Goal: Check status: Check status

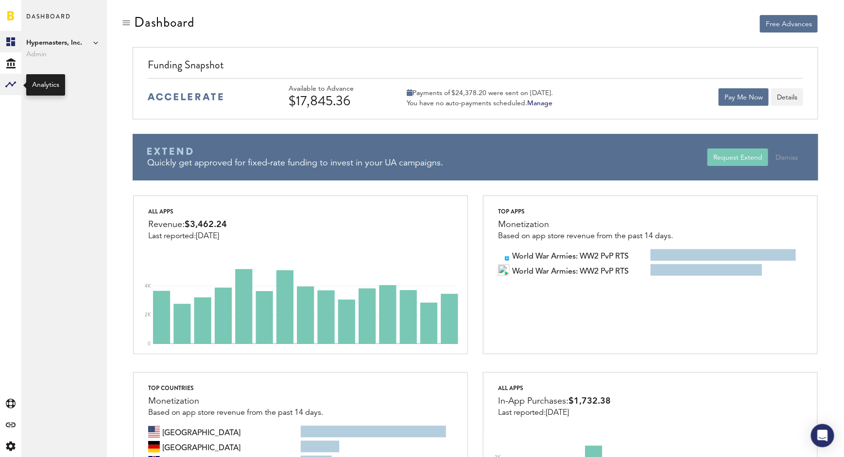
click at [10, 84] on icon at bounding box center [10, 85] width 11 height 6
click at [82, 47] on link "Monetization" at bounding box center [63, 41] width 85 height 21
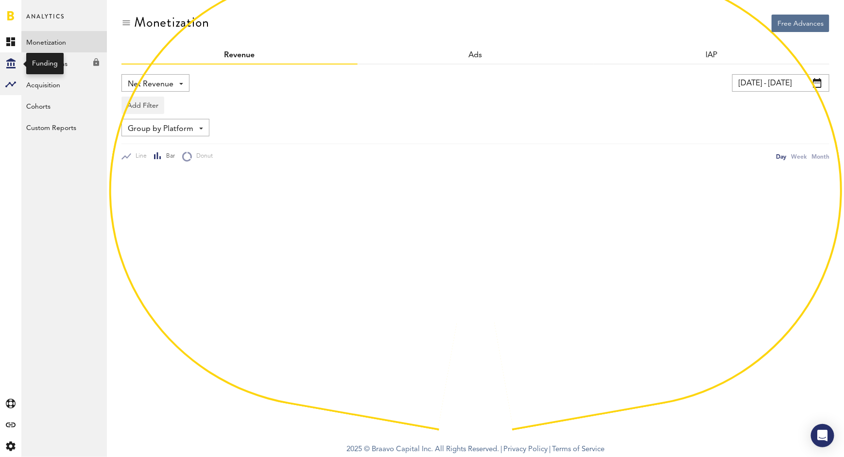
click at [16, 62] on div "Created with Sketch." at bounding box center [10, 62] width 21 height 21
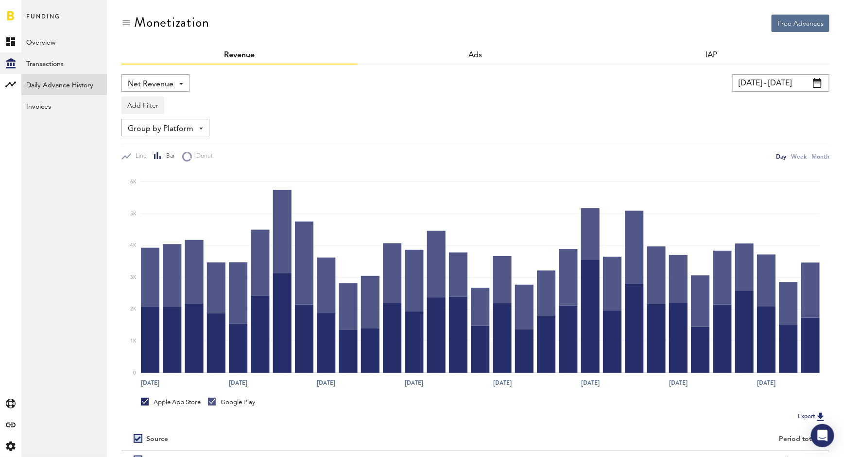
click at [81, 90] on link "Daily Advance History" at bounding box center [63, 84] width 85 height 21
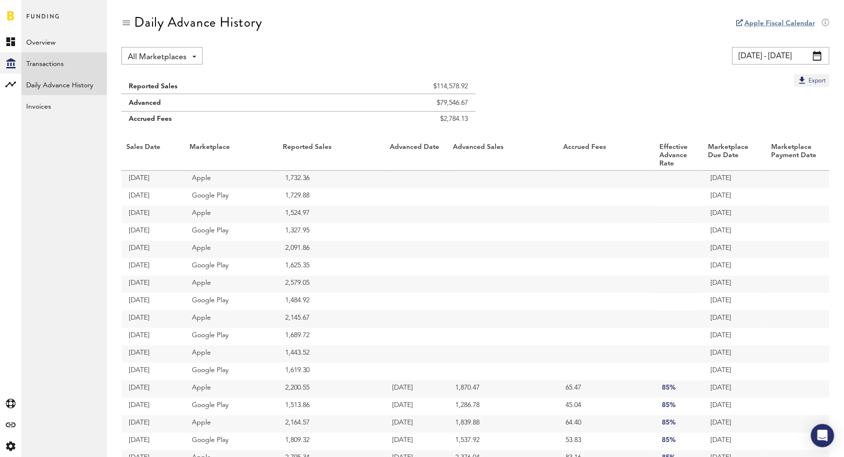
click at [68, 62] on link "Transactions" at bounding box center [63, 62] width 85 height 21
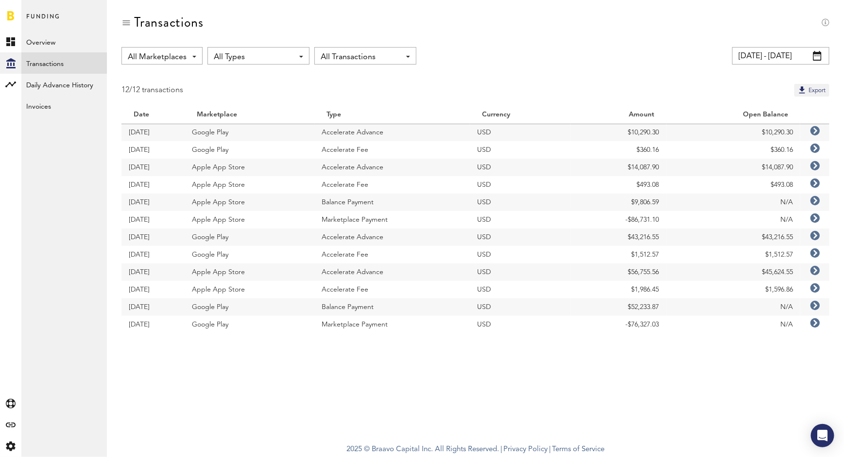
click at [815, 130] on icon at bounding box center [815, 131] width 10 height 10
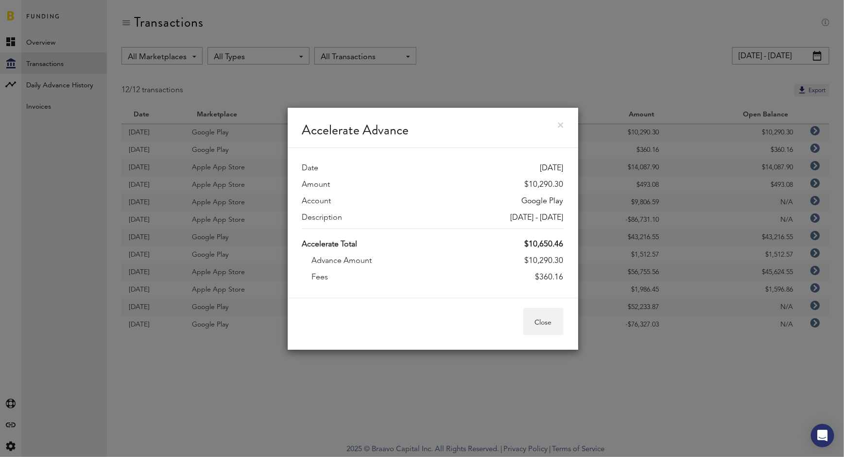
click at [552, 123] on div "Accelerate Advance" at bounding box center [432, 128] width 290 height 40
click at [556, 125] on div "Accelerate Advance" at bounding box center [432, 128] width 290 height 40
click at [561, 125] on link at bounding box center [561, 125] width 6 height 6
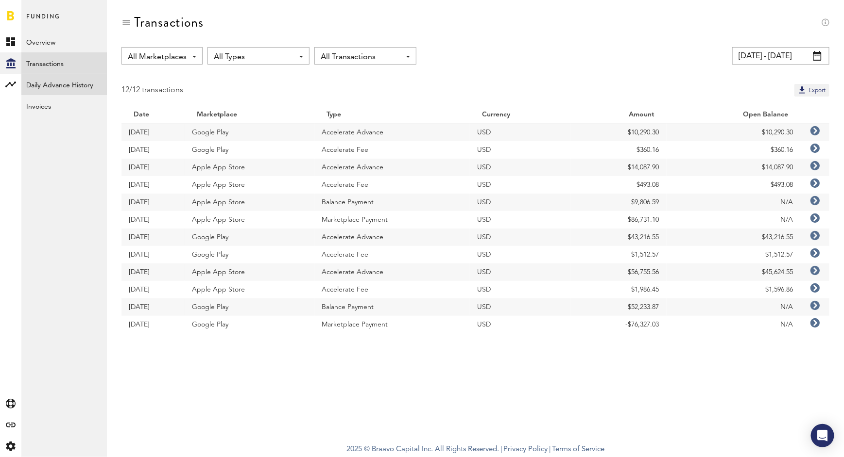
click at [53, 83] on link "Daily Advance History" at bounding box center [63, 84] width 85 height 21
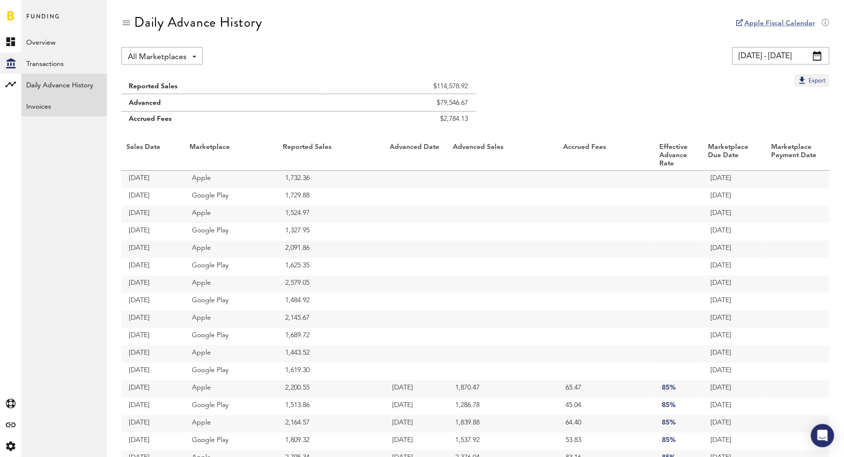
click at [72, 110] on link "Invoices" at bounding box center [63, 105] width 85 height 21
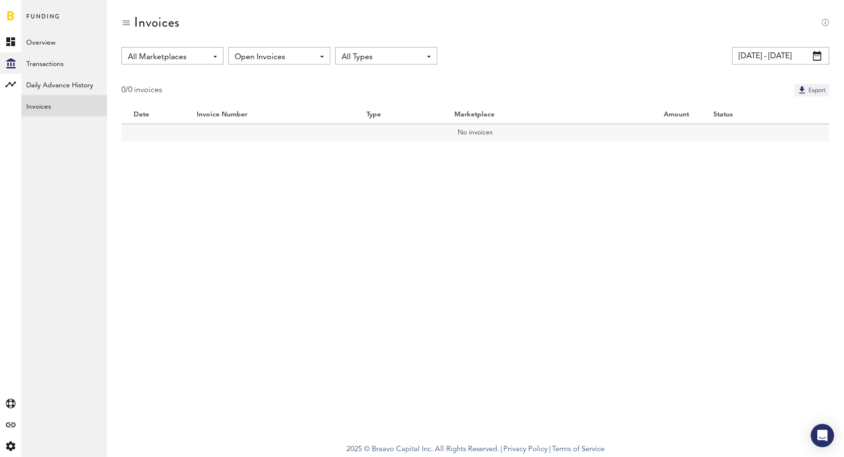
click at [274, 60] on span "Open Invoices" at bounding box center [275, 57] width 80 height 17
click at [274, 92] on span "All Invoices" at bounding box center [279, 96] width 83 height 17
click at [357, 63] on span "All Types" at bounding box center [381, 57] width 80 height 17
click at [359, 76] on span "All Types" at bounding box center [386, 78] width 83 height 17
click at [183, 55] on span "All Marketplaces" at bounding box center [168, 57] width 80 height 17
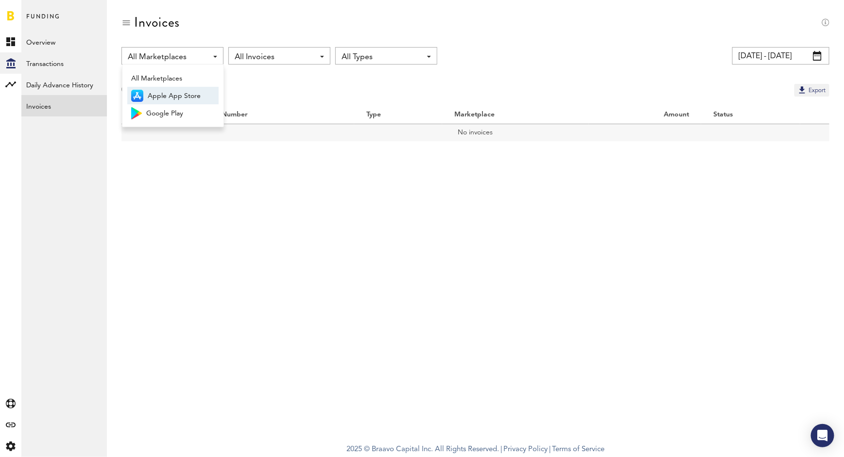
click at [178, 99] on span "Apple App Store" at bounding box center [181, 96] width 67 height 17
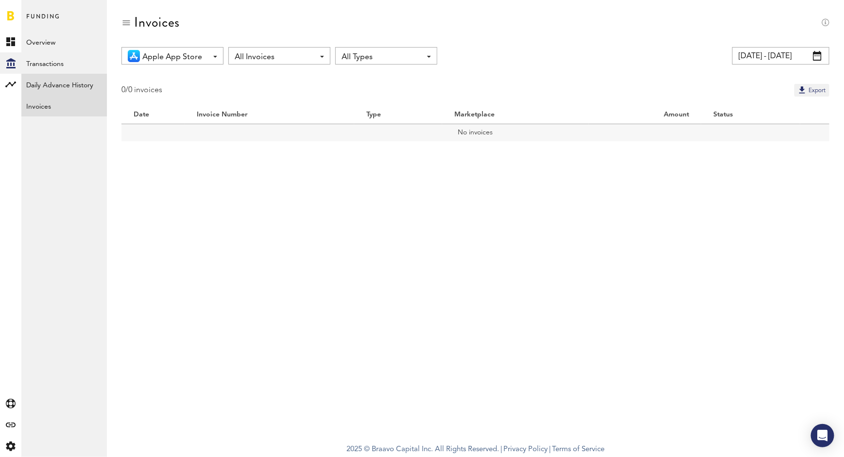
click at [86, 87] on link "Daily Advance History" at bounding box center [63, 84] width 85 height 21
